Goal: Task Accomplishment & Management: Manage account settings

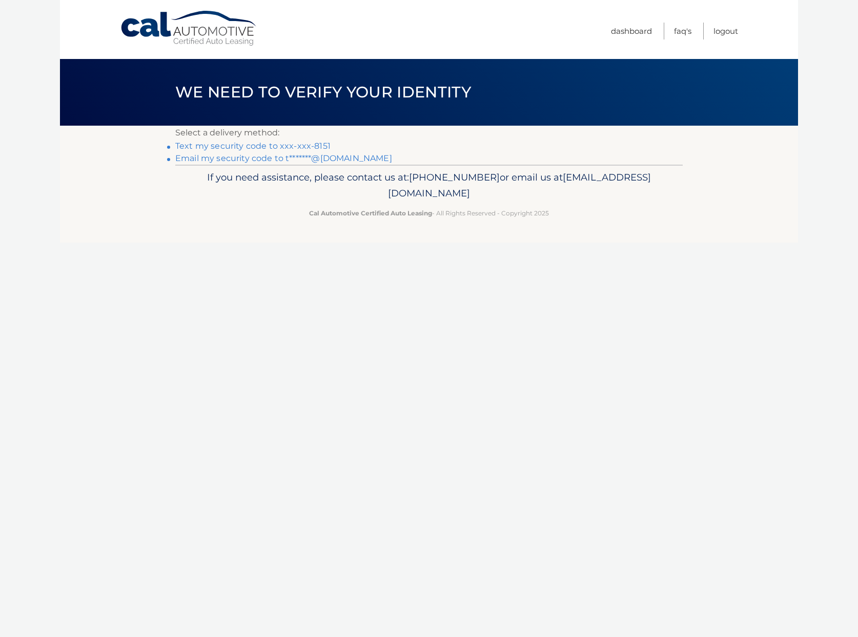
click at [285, 145] on link "Text my security code to xxx-xxx-8151" at bounding box center [252, 146] width 155 height 10
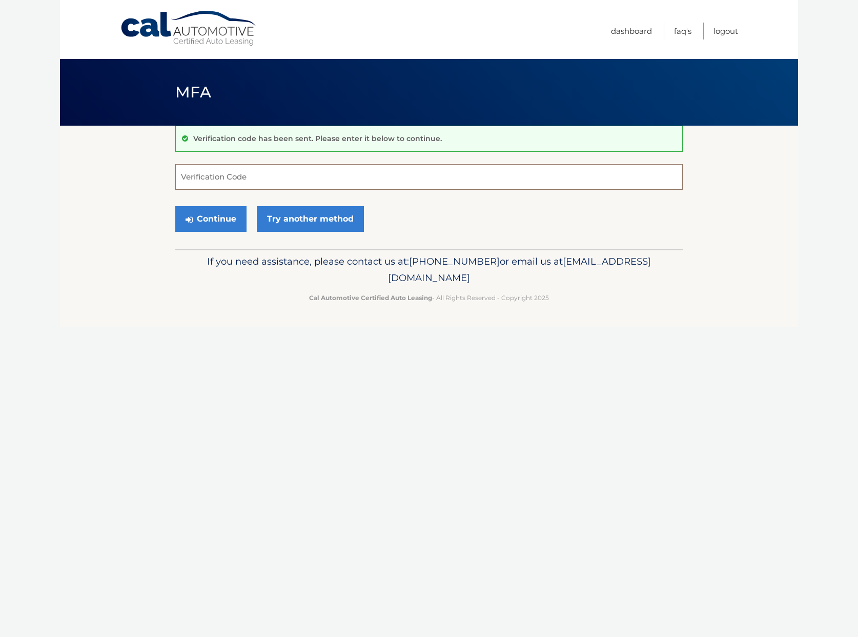
click at [283, 170] on input "Verification Code" at bounding box center [428, 177] width 507 height 26
type input "655185"
click at [175, 206] on button "Continue" at bounding box center [210, 219] width 71 height 26
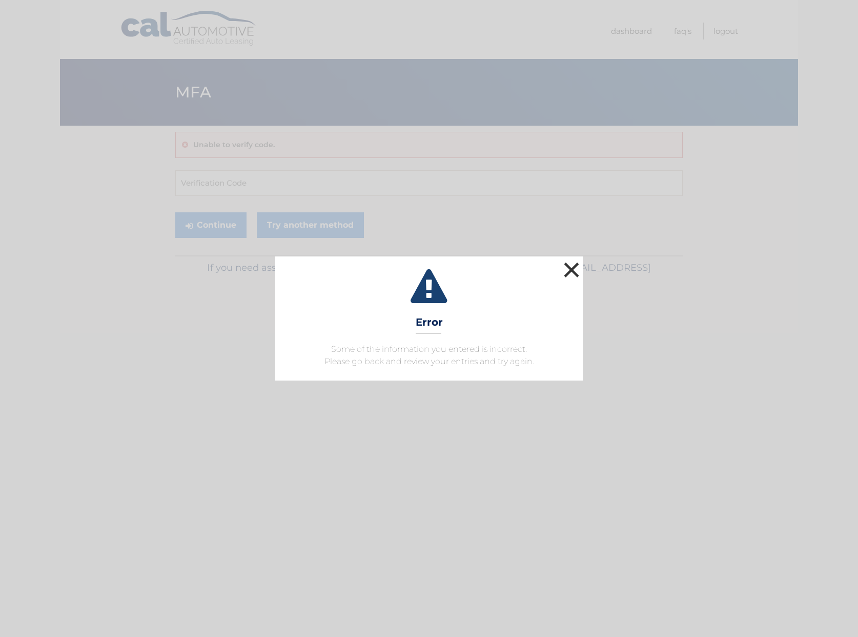
click at [574, 267] on button "×" at bounding box center [571, 269] width 21 height 21
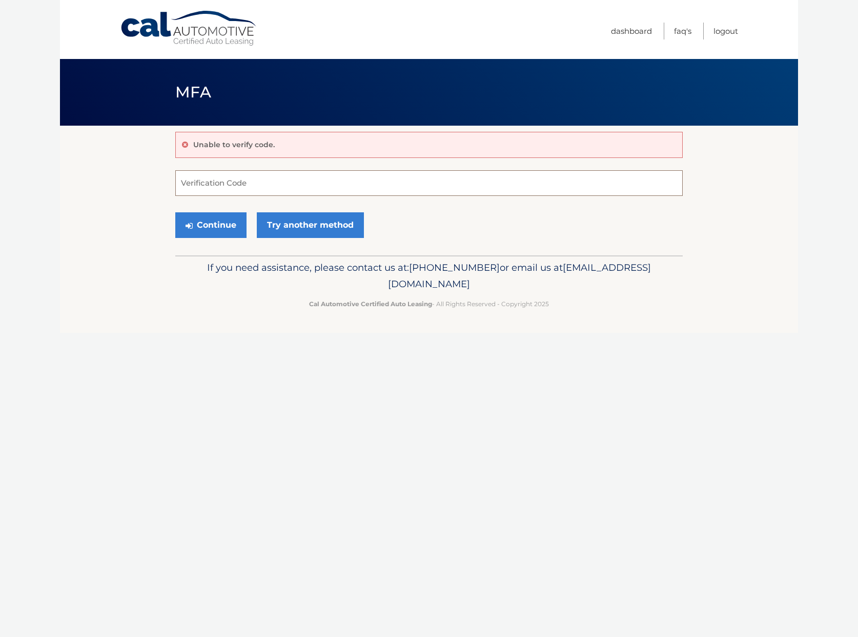
click at [540, 185] on input "Verification Code" at bounding box center [428, 183] width 507 height 26
type input "655185"
click at [224, 227] on button "Continue" at bounding box center [210, 225] width 71 height 26
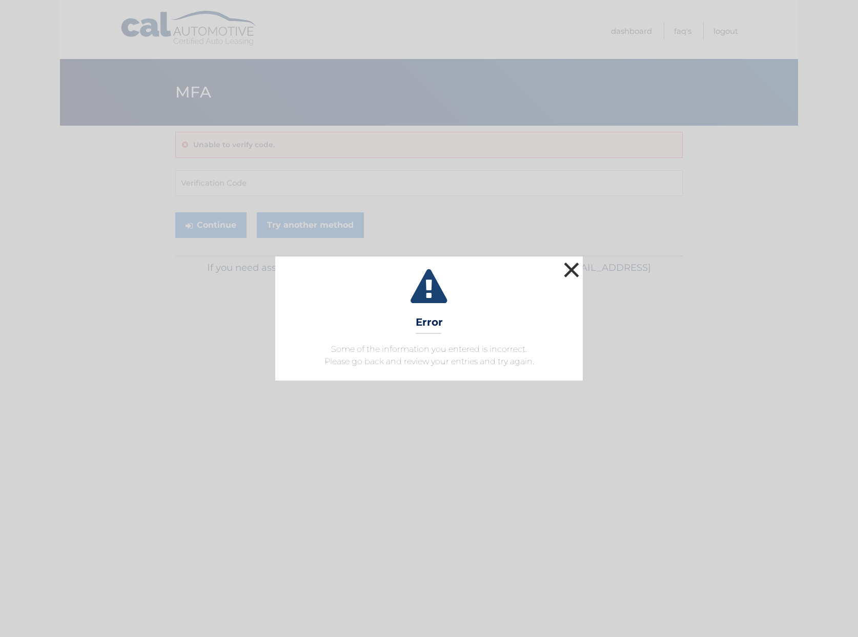
click at [581, 263] on button "×" at bounding box center [571, 269] width 21 height 21
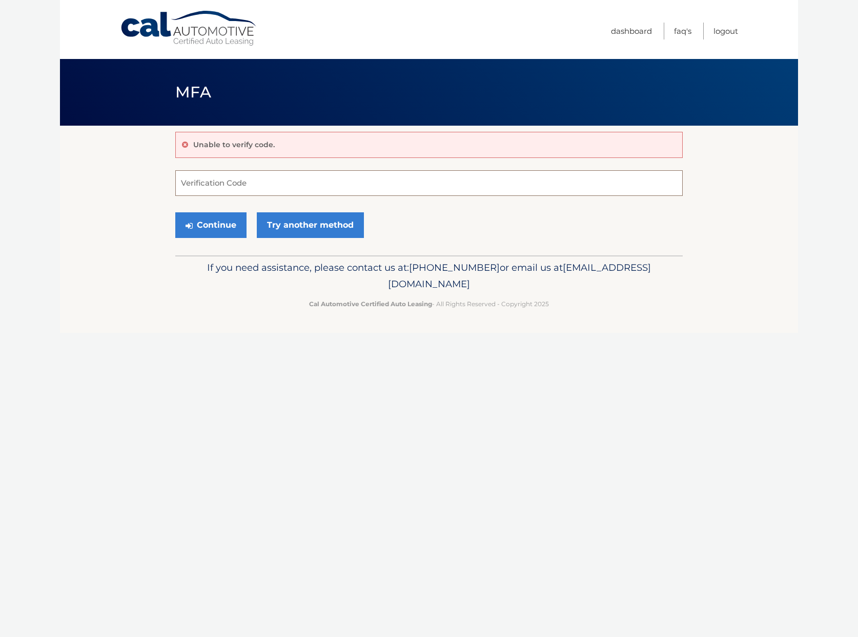
click at [212, 184] on input "Verification Code" at bounding box center [428, 183] width 507 height 26
click at [320, 226] on link "Try another method" at bounding box center [310, 225] width 107 height 26
click at [239, 179] on input "Verification Code" at bounding box center [428, 183] width 507 height 26
click at [500, 187] on input "Verification Code" at bounding box center [428, 183] width 507 height 26
paste input "761410"
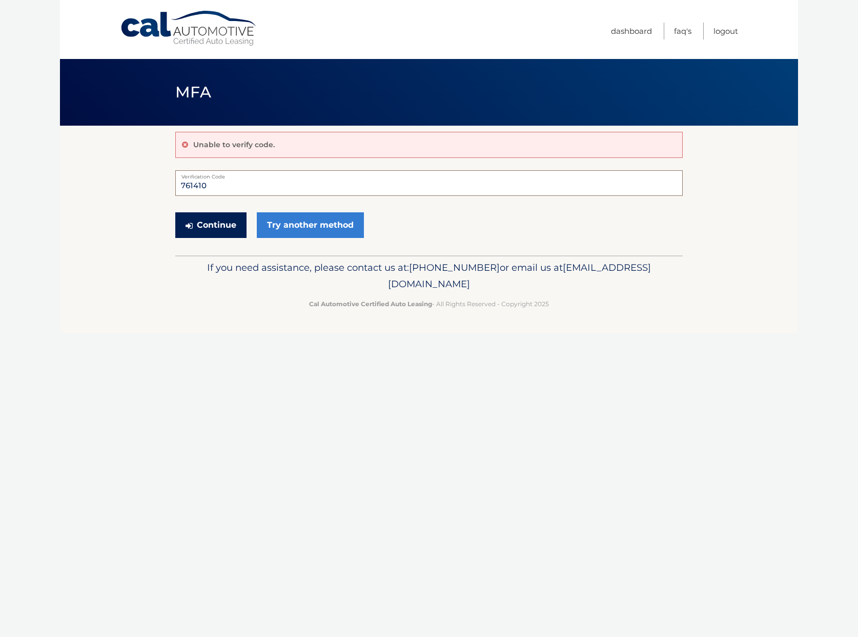
type input "761410"
click at [198, 226] on button "Continue" at bounding box center [210, 225] width 71 height 26
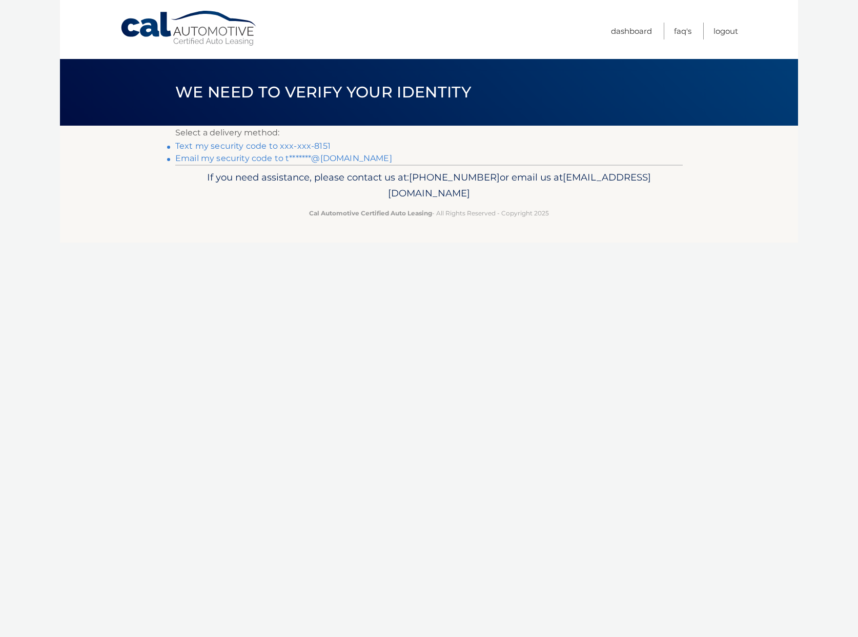
click at [205, 145] on link "Text my security code to xxx-xxx-8151" at bounding box center [252, 146] width 155 height 10
click at [234, 147] on link "Text my security code to xxx-xxx-8151" at bounding box center [252, 146] width 155 height 10
